Goal: Obtain resource: Download file/media

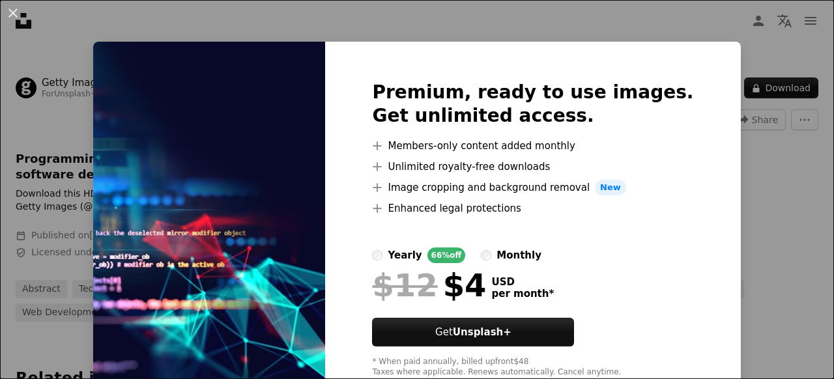
click at [752, 201] on div "An X shape Premium, ready to use images. Get unlimited access. A plus sign Memb…" at bounding box center [417, 189] width 834 height 379
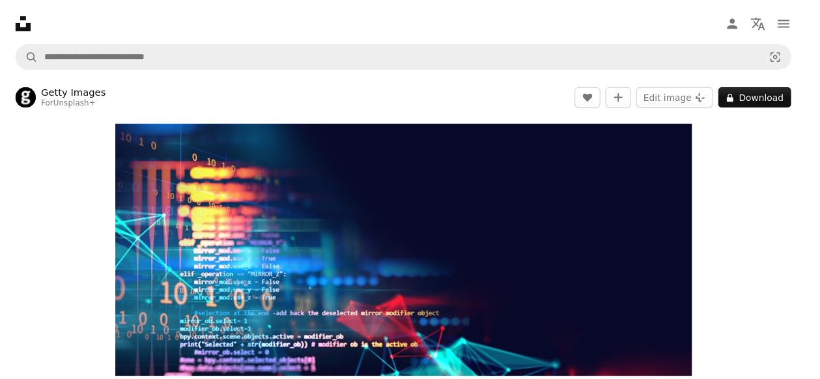
scroll to position [406, 0]
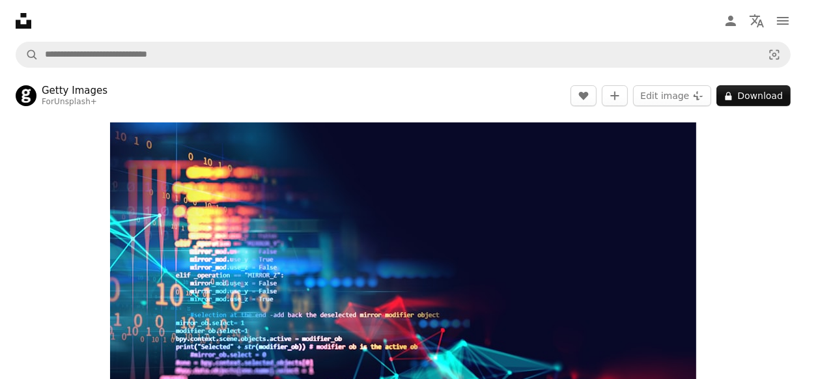
click at [606, 190] on body "Unsplash logo Unsplash Home A photo Pen Tool A compass A stack of folders Downl…" at bounding box center [403, 189] width 806 height 379
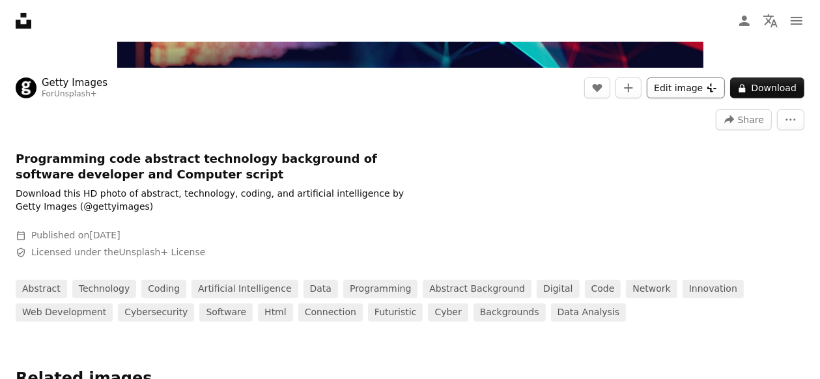
click at [677, 87] on button "Edit image Plus sign for Unsplash+" at bounding box center [686, 88] width 78 height 21
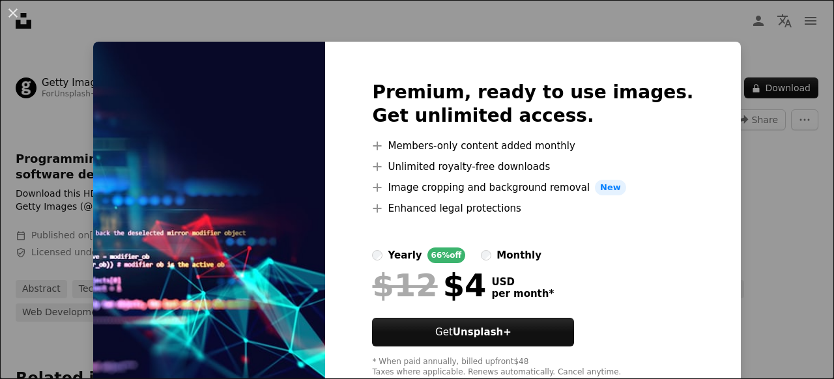
click at [748, 227] on div "An X shape Premium, ready to use images. Get unlimited access. A plus sign Memb…" at bounding box center [417, 189] width 834 height 379
